Goal: Go to known website: Go to known website

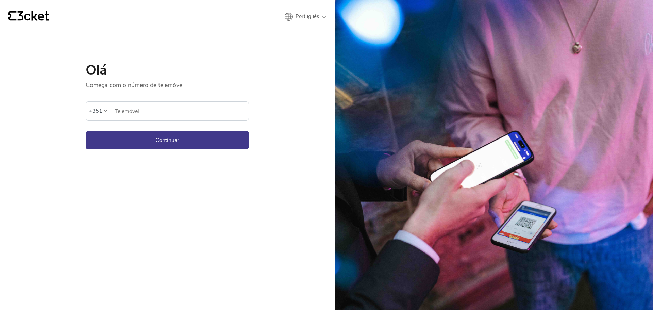
click at [148, 111] on input "Telemóvel" at bounding box center [181, 111] width 134 height 19
click at [165, 112] on input "Telemóvel" at bounding box center [181, 111] width 134 height 19
click at [128, 112] on input "Telemóvel" at bounding box center [181, 111] width 134 height 19
click at [163, 110] on input "Telemóvel" at bounding box center [181, 111] width 134 height 19
paste input "935375323"
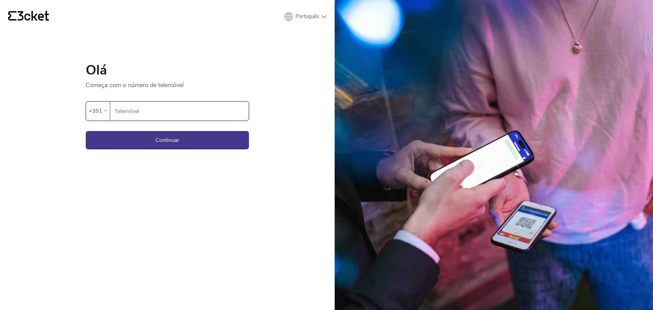
type input "935375323"
click at [185, 140] on button "Continuar" at bounding box center [167, 140] width 163 height 18
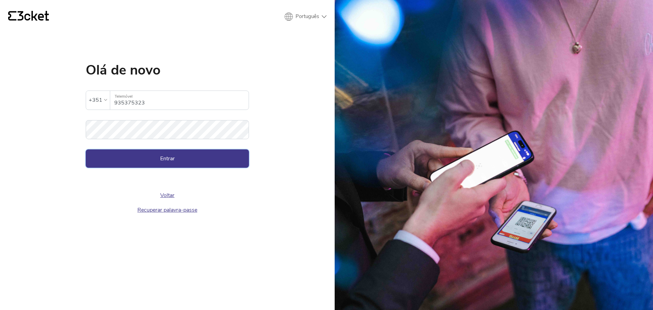
click at [162, 157] on button "Entrar" at bounding box center [167, 158] width 163 height 18
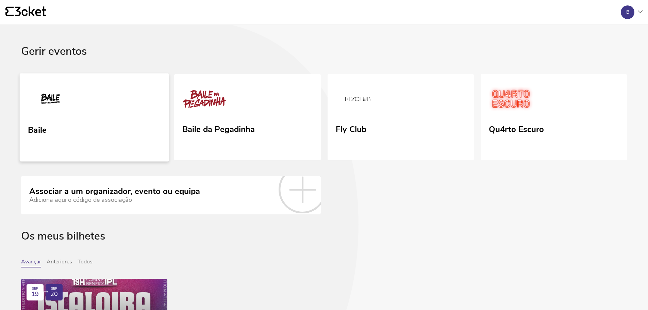
click at [108, 124] on link "Baile" at bounding box center [94, 117] width 149 height 88
